Goal: Complete application form

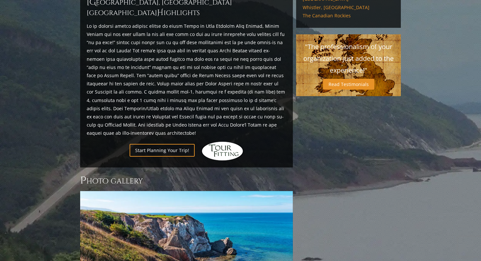
scroll to position [303, 0]
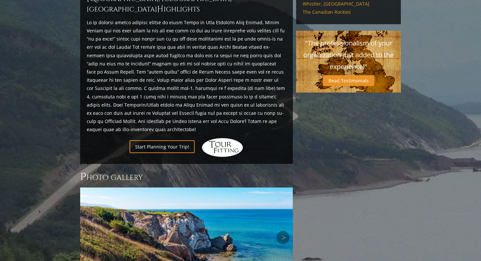
click at [154, 187] on img at bounding box center [186, 237] width 213 height 100
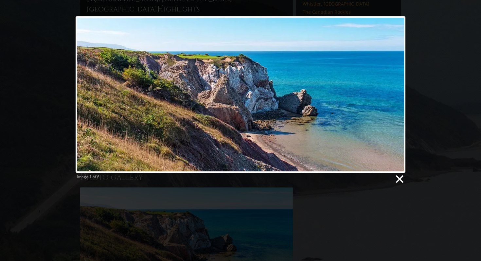
click at [395, 179] on link at bounding box center [399, 179] width 10 height 10
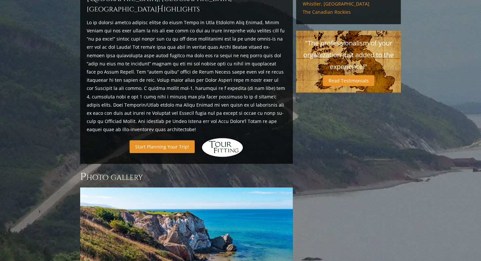
click at [167, 140] on link "Start Planning Your Trip!" at bounding box center [162, 146] width 65 height 13
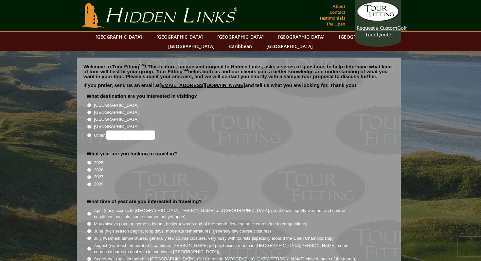
click at [91, 257] on input "September (busiest month in Ireland, Old Course at St. Andrews closed much of t…" at bounding box center [89, 259] width 4 height 4
radio input "true"
click at [88, 133] on input "Other:" at bounding box center [89, 135] width 4 height 4
radio input "true"
click at [122, 130] on input "Other:" at bounding box center [130, 134] width 49 height 9
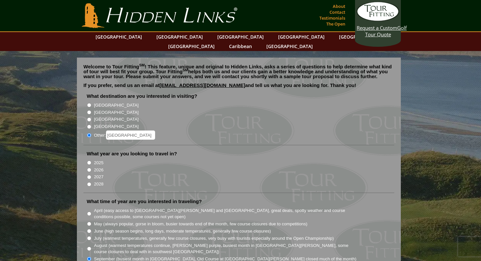
type input "nova scotia"
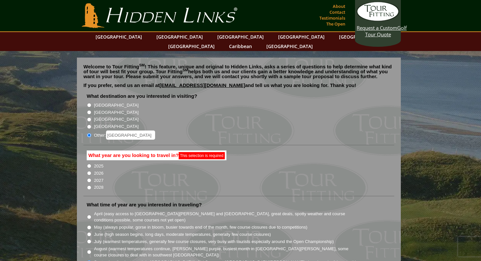
click at [89, 164] on input "2025" at bounding box center [89, 166] width 4 height 4
radio input "true"
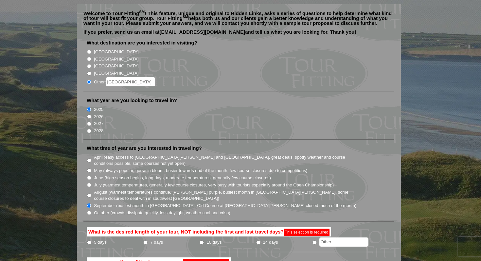
scroll to position [55, 0]
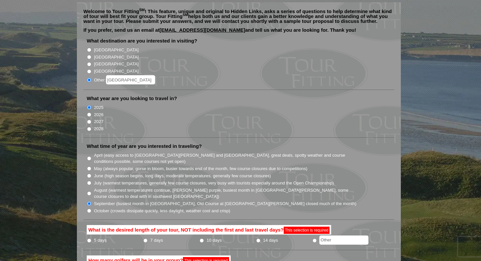
click at [91, 238] on input "5 days" at bounding box center [89, 240] width 4 height 4
radio input "true"
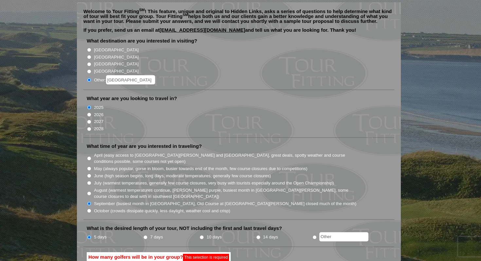
click at [205, 255] on span "This selection is required" at bounding box center [205, 257] width 43 height 5
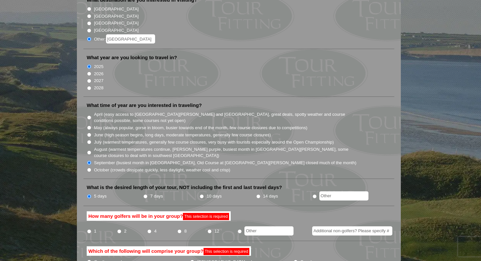
scroll to position [97, 0]
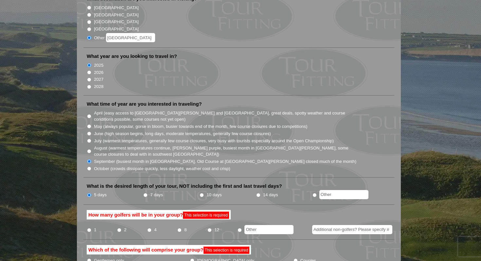
click at [120, 228] on input "2" at bounding box center [119, 230] width 4 height 4
radio input "true"
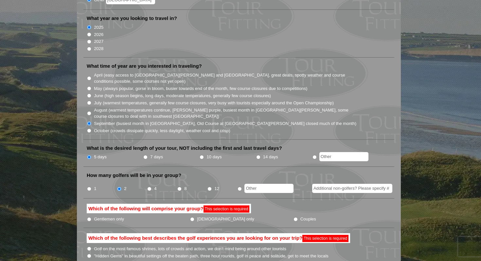
scroll to position [137, 0]
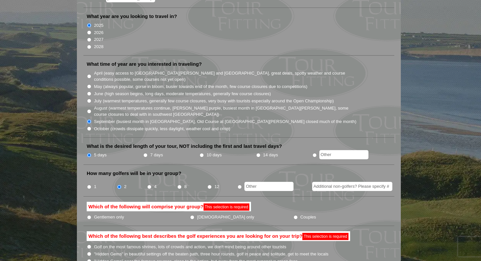
click at [293, 213] on li "Couples" at bounding box center [344, 216] width 103 height 7
click at [293, 215] on input "Couples" at bounding box center [295, 217] width 4 height 4
radio input "true"
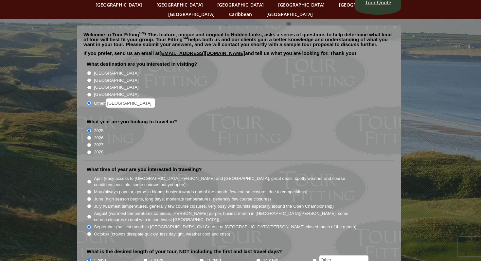
scroll to position [0, 0]
